Goal: Task Accomplishment & Management: Complete application form

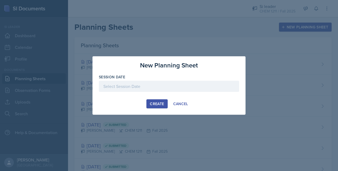
click at [203, 88] on div at bounding box center [169, 86] width 140 height 11
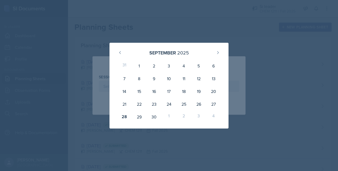
click at [141, 114] on div "29" at bounding box center [139, 117] width 15 height 13
type input "[DATE]"
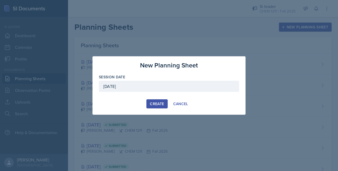
click at [158, 107] on button "Create" at bounding box center [157, 103] width 21 height 9
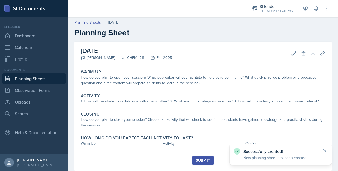
click at [222, 82] on div "How do you plan to open your session? What icebreaker will you facilitate to he…" at bounding box center [203, 80] width 245 height 11
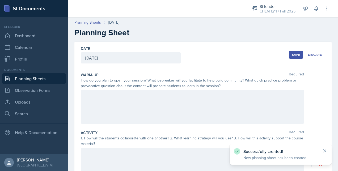
click at [213, 102] on div at bounding box center [192, 107] width 223 height 34
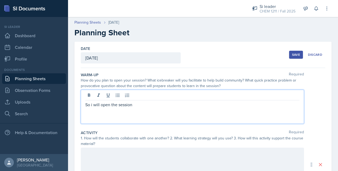
click at [93, 103] on p "So i will open the session" at bounding box center [192, 105] width 214 height 6
click at [133, 103] on p "So I will open the session" at bounding box center [192, 105] width 214 height 6
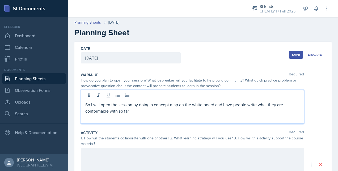
click at [133, 113] on p "So I will open the session by doing a concept map on the white board and have p…" at bounding box center [192, 108] width 214 height 13
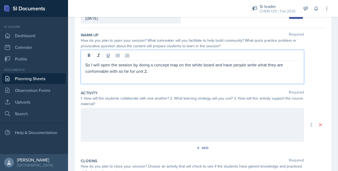
click at [107, 125] on div at bounding box center [192, 125] width 223 height 34
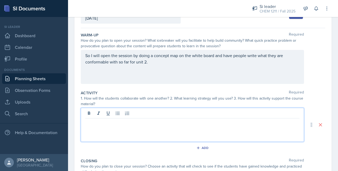
scroll to position [49, 0]
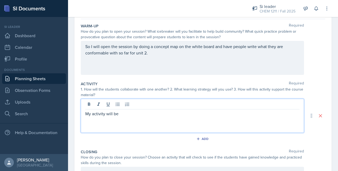
click at [124, 118] on div "My activity will be" at bounding box center [192, 116] width 223 height 34
click at [123, 115] on p "My activity will be" at bounding box center [192, 114] width 214 height 6
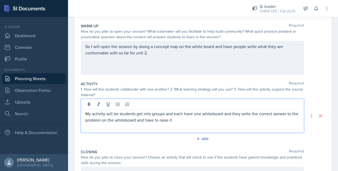
click at [185, 122] on p "My activity will be students get into groups and each have one whiteboard and t…" at bounding box center [192, 117] width 214 height 13
click at [105, 128] on p "My activity will be students get into groups and each have one whiteboard and t…" at bounding box center [192, 120] width 214 height 19
click at [174, 127] on p "My activity will be students get into groups and each have one whiteboard and t…" at bounding box center [192, 120] width 214 height 19
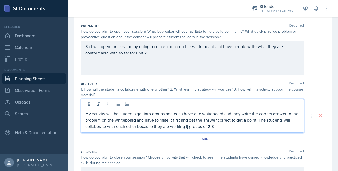
click at [196, 127] on p "My activity will be students get into groups and each have one whiteboard and t…" at bounding box center [192, 120] width 214 height 19
click at [225, 128] on p "My activity will be students get into groups and each have one whiteboard and t…" at bounding box center [192, 120] width 214 height 19
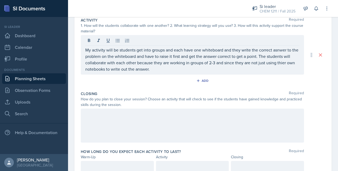
click at [142, 119] on div at bounding box center [192, 126] width 223 height 34
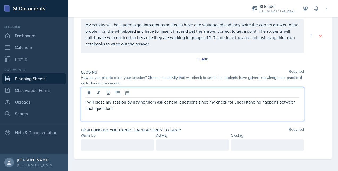
click at [110, 142] on p at bounding box center [117, 145] width 64 height 6
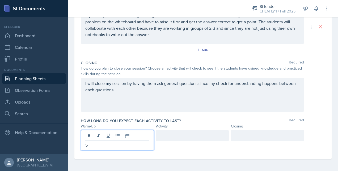
click at [166, 135] on div at bounding box center [192, 135] width 73 height 11
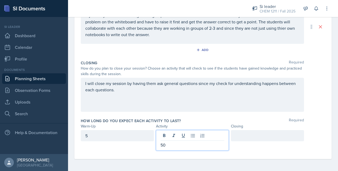
click at [231, 135] on div at bounding box center [267, 135] width 73 height 11
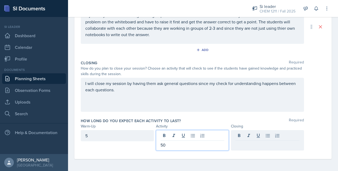
click at [165, 136] on div "50" at bounding box center [192, 140] width 73 height 20
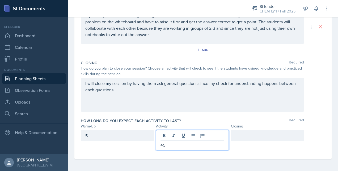
click at [236, 133] on div at bounding box center [267, 135] width 73 height 11
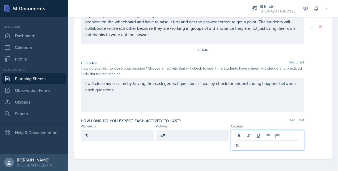
click at [205, 110] on div "I will close my session by having them ask general questions since my check for…" at bounding box center [192, 95] width 223 height 34
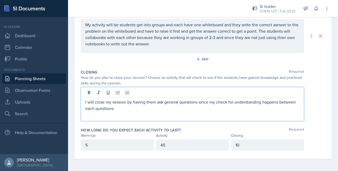
scroll to position [0, 0]
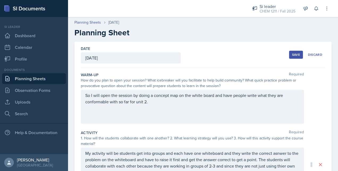
click at [292, 53] on div "Save" at bounding box center [296, 55] width 8 height 4
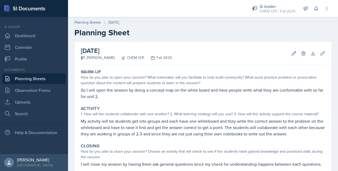
click at [51, 99] on link "Uploads" at bounding box center [34, 102] width 64 height 11
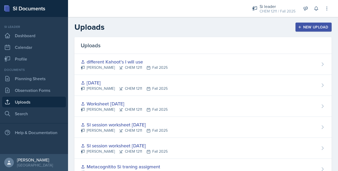
click at [306, 25] on div "New Upload" at bounding box center [314, 27] width 30 height 4
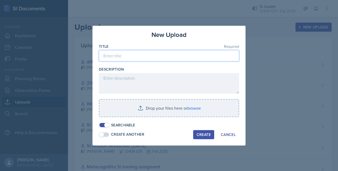
click at [194, 59] on input at bounding box center [169, 55] width 140 height 11
type input "wokrsheet [DATE]"
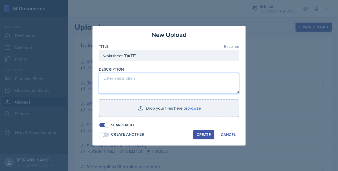
click at [163, 85] on textarea at bounding box center [169, 83] width 140 height 21
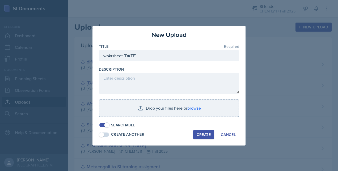
click at [165, 110] on input "file" at bounding box center [168, 108] width 139 height 17
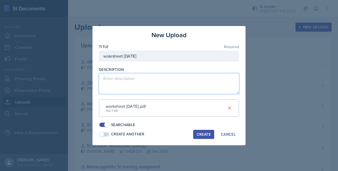
click at [166, 81] on textarea at bounding box center [169, 83] width 140 height 21
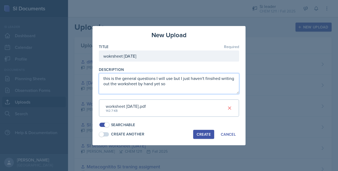
click at [174, 82] on textarea "this is the general questions I will use but I just haven't finsihed writing ou…" at bounding box center [169, 83] width 140 height 21
type textarea "this is the general questions I will use but I just haven't finished writing ou…"
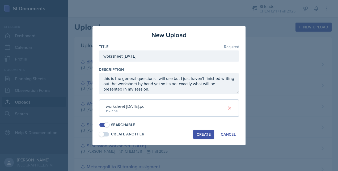
click at [205, 132] on div "Create" at bounding box center [204, 134] width 14 height 4
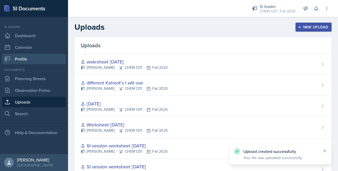
click at [27, 59] on link "Profile" at bounding box center [34, 59] width 64 height 11
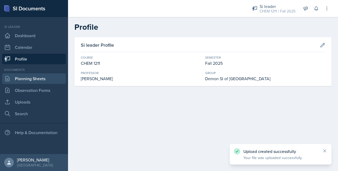
click at [30, 77] on link "Planning Sheets" at bounding box center [34, 78] width 64 height 11
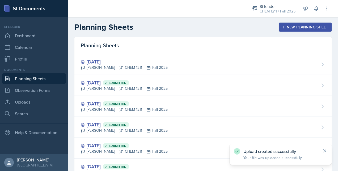
click at [98, 68] on div "[PERSON_NAME] CHEM 1211 Fall 2025" at bounding box center [124, 68] width 87 height 6
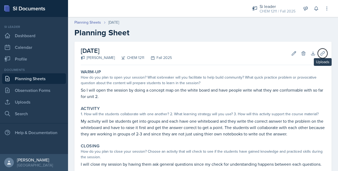
click at [320, 51] on icon at bounding box center [322, 53] width 5 height 5
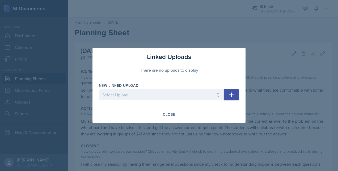
click at [157, 89] on div "New Linked Upload Select Upload Metacognitito Si traning assigment SI session w…" at bounding box center [161, 94] width 125 height 23
click at [147, 93] on select "Select Upload Metacognitito Si traning assigment SI session worksheet [DATE] SI…" at bounding box center [161, 94] width 125 height 11
select select "c0b94253-dbe8-4fdd-9b60-39158607daf4"
click at [99, 89] on select "Select Upload Metacognitito Si traning assigment SI session worksheet [DATE] SI…" at bounding box center [161, 94] width 125 height 11
click at [231, 99] on button "button" at bounding box center [231, 94] width 15 height 11
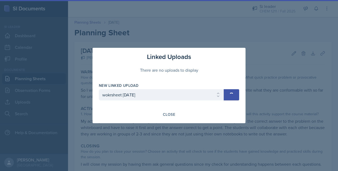
select select
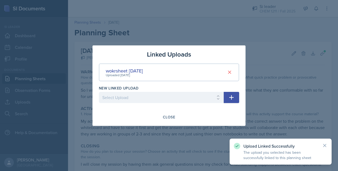
click at [230, 6] on div at bounding box center [169, 85] width 338 height 171
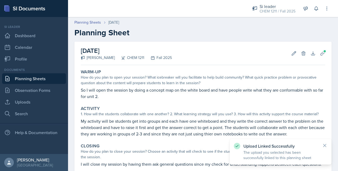
scroll to position [64, 0]
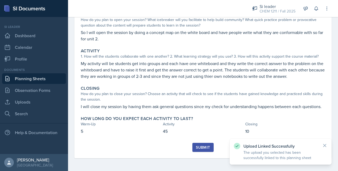
click at [203, 147] on div "Submit" at bounding box center [203, 147] width 14 height 4
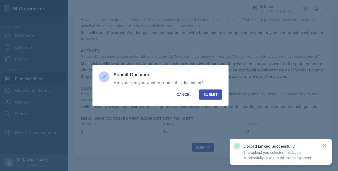
click at [209, 94] on div "Submit" at bounding box center [211, 94] width 14 height 5
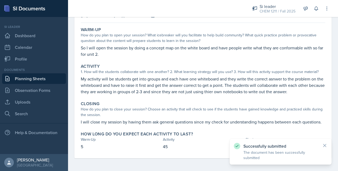
scroll to position [48, 0]
click at [29, 81] on link "Planning Sheets" at bounding box center [34, 78] width 64 height 11
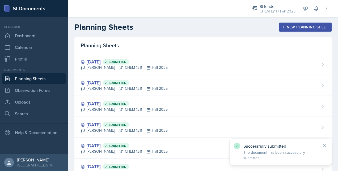
click at [295, 27] on div "New Planning Sheet" at bounding box center [306, 27] width 46 height 4
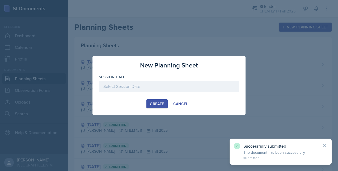
click at [194, 88] on div at bounding box center [169, 86] width 140 height 11
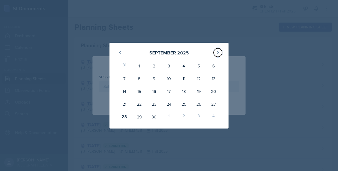
click at [217, 52] on icon at bounding box center [218, 53] width 4 height 4
click at [182, 65] on div "2" at bounding box center [184, 66] width 15 height 13
type input "[DATE]"
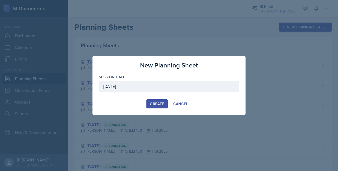
click at [152, 103] on div "Create" at bounding box center [157, 104] width 14 height 4
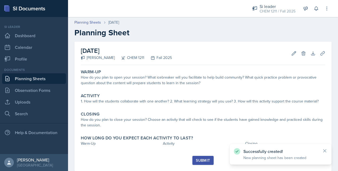
click at [168, 85] on div "How do you plan to open your session? What icebreaker will you facilitate to he…" at bounding box center [203, 80] width 245 height 11
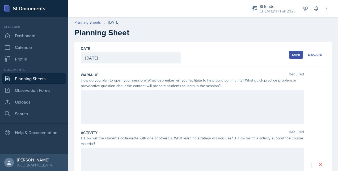
click at [136, 107] on div at bounding box center [192, 107] width 223 height 34
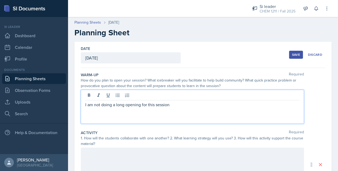
click at [100, 106] on p "I am not doing a long opening for this session" at bounding box center [192, 105] width 214 height 6
drag, startPoint x: 136, startPoint y: 104, endPoint x: 127, endPoint y: 104, distance: 8.2
click at [127, 104] on p "I am not really doing a long opening for this session" at bounding box center [192, 105] width 214 height 6
click at [144, 105] on p "I am not really doing an opening for this session" at bounding box center [192, 105] width 214 height 6
click at [208, 106] on p "I am not really doing an opening activty for this session" at bounding box center [192, 105] width 214 height 6
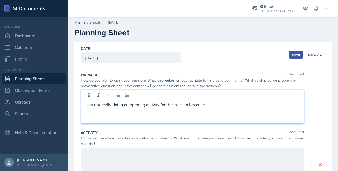
click at [215, 106] on p "I am not really doing an opening activity for this session because" at bounding box center [192, 105] width 214 height 6
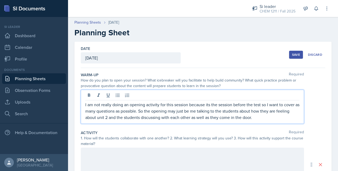
click at [154, 158] on div at bounding box center [192, 165] width 223 height 34
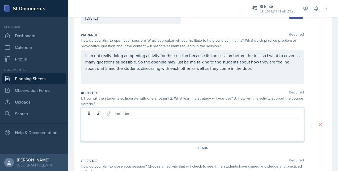
scroll to position [40, 0]
click at [133, 124] on p "The activity will be a" at bounding box center [192, 122] width 214 height 6
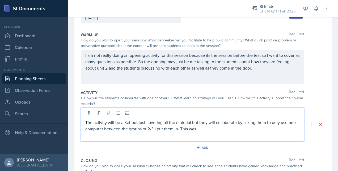
click at [199, 128] on p "The activity will be a Kahoot just covering all the material but they will coll…" at bounding box center [192, 125] width 214 height 13
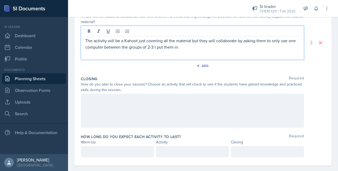
click at [132, 105] on div at bounding box center [192, 111] width 223 height 34
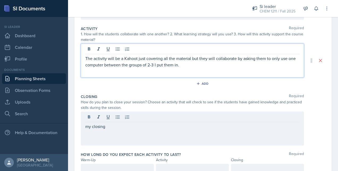
scroll to position [114, 0]
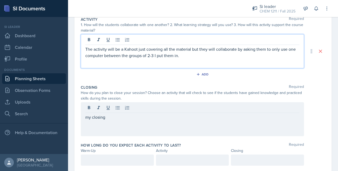
click at [188, 57] on p "The activity will be a Kahoot just covering all the material but they will coll…" at bounding box center [192, 52] width 214 height 13
click at [239, 56] on p "The activity will be a Kahoot just covering all the material but they will coll…" at bounding box center [192, 52] width 214 height 13
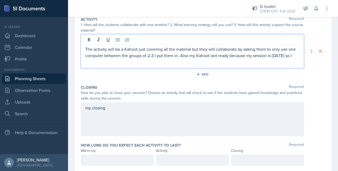
click at [147, 59] on p "The activity will be a Kahoot just covering all the material but they will coll…" at bounding box center [192, 52] width 214 height 13
click at [108, 112] on div "my closing" at bounding box center [192, 119] width 223 height 34
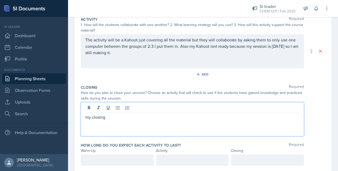
scroll to position [123, 0]
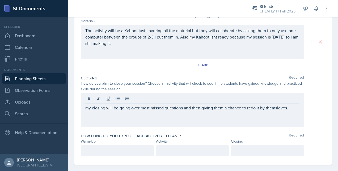
click at [273, 111] on div "my closing will be going over most missed questions and then giving them a chan…" at bounding box center [192, 110] width 223 height 34
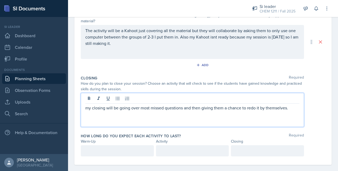
scroll to position [129, 0]
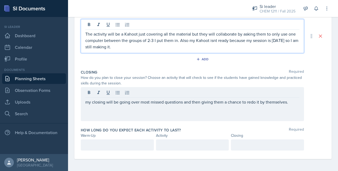
click at [128, 39] on p "The activity will be a Kahoot just covering all the material but they will coll…" at bounding box center [192, 40] width 214 height 19
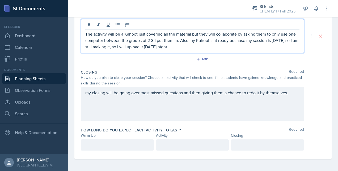
click at [202, 48] on p "The activity will be a Kahoot just covering all the material but they will coll…" at bounding box center [192, 40] width 214 height 19
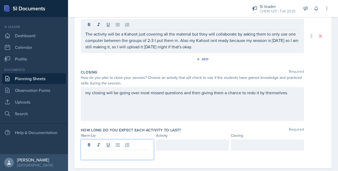
click at [101, 143] on div at bounding box center [117, 150] width 73 height 20
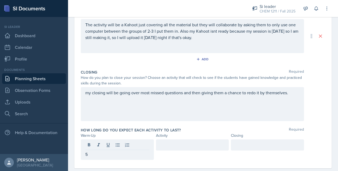
click at [156, 140] on div at bounding box center [192, 145] width 73 height 11
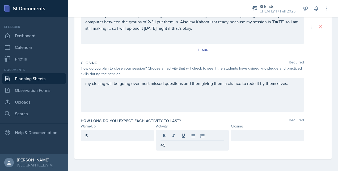
click at [248, 131] on div at bounding box center [267, 135] width 73 height 11
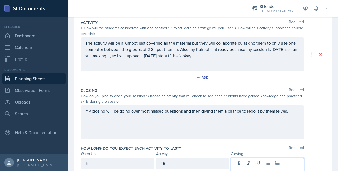
scroll to position [0, 0]
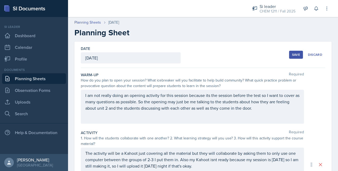
click at [289, 55] on button "Save" at bounding box center [296, 55] width 14 height 8
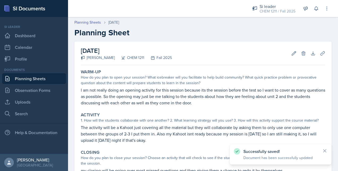
scroll to position [64, 0]
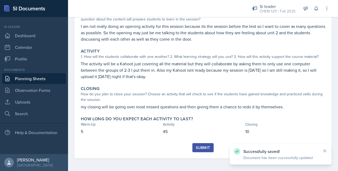
click at [200, 148] on div "Submit" at bounding box center [203, 148] width 14 height 4
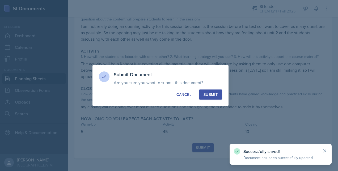
click at [213, 92] on button "Submit" at bounding box center [210, 95] width 23 height 10
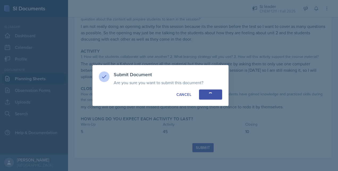
scroll to position [48, 0]
